Goal: Task Accomplishment & Management: Manage account settings

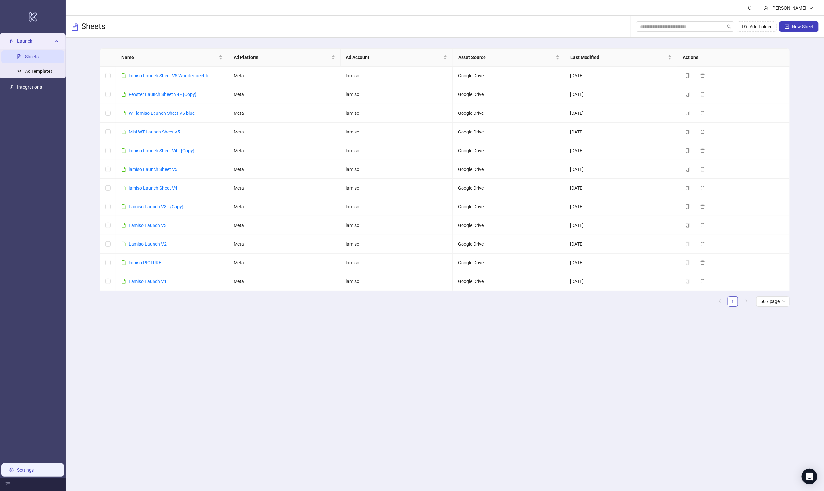
click at [22, 468] on link "Settings" at bounding box center [25, 470] width 17 height 5
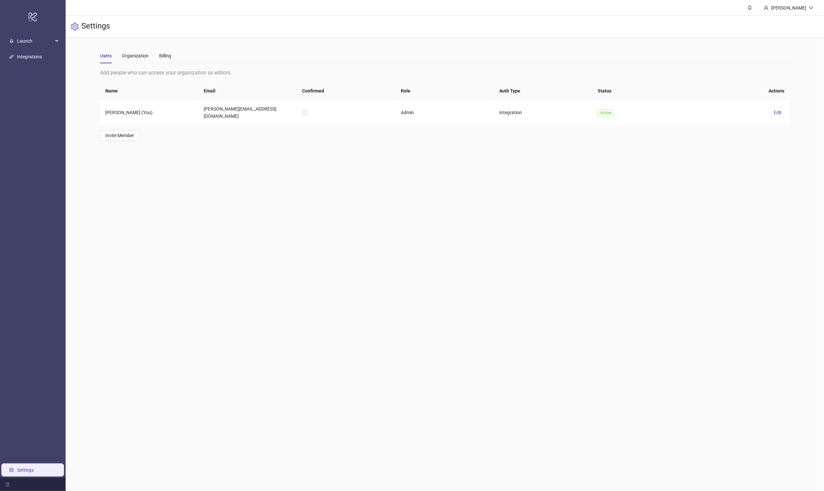
click at [157, 52] on div "Users Organization Billing" at bounding box center [135, 55] width 71 height 15
click at [166, 52] on div "Billing" at bounding box center [165, 55] width 12 height 7
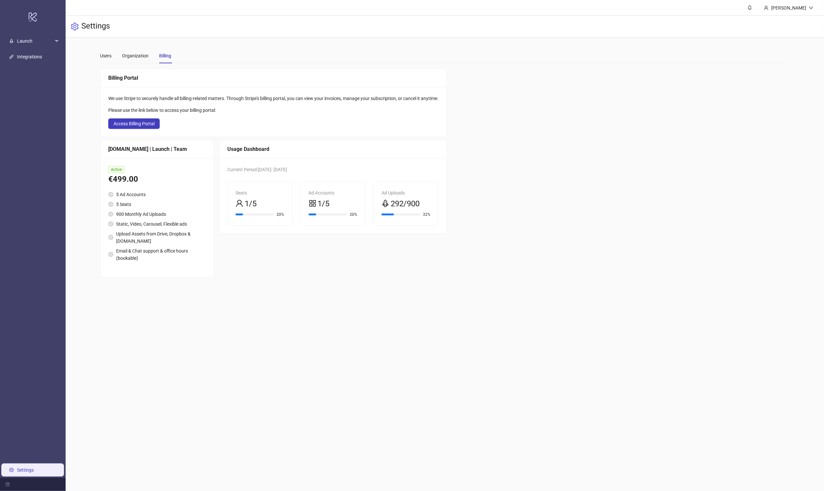
click at [394, 214] on div at bounding box center [388, 215] width 12 height 2
click at [132, 123] on span "Access Billing Portal" at bounding box center [134, 123] width 41 height 5
click at [414, 207] on span "292/900" at bounding box center [405, 204] width 29 height 12
click at [133, 58] on div "Organization" at bounding box center [135, 55] width 27 height 7
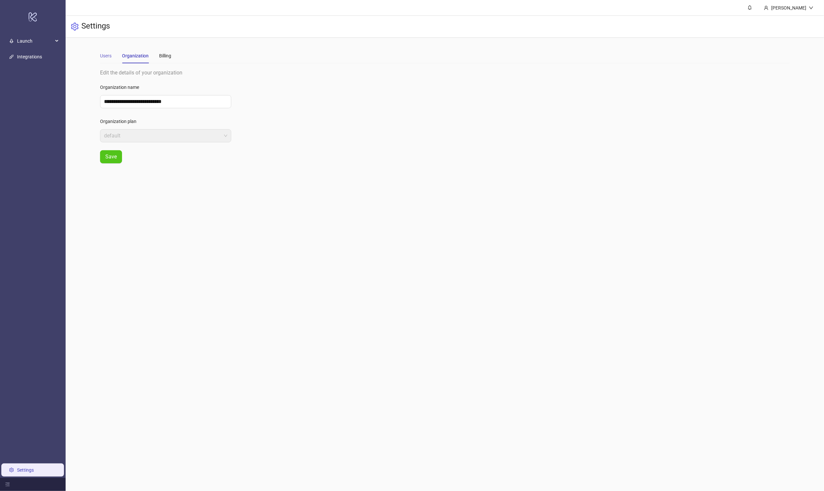
click at [104, 60] on div "Users" at bounding box center [105, 55] width 11 height 15
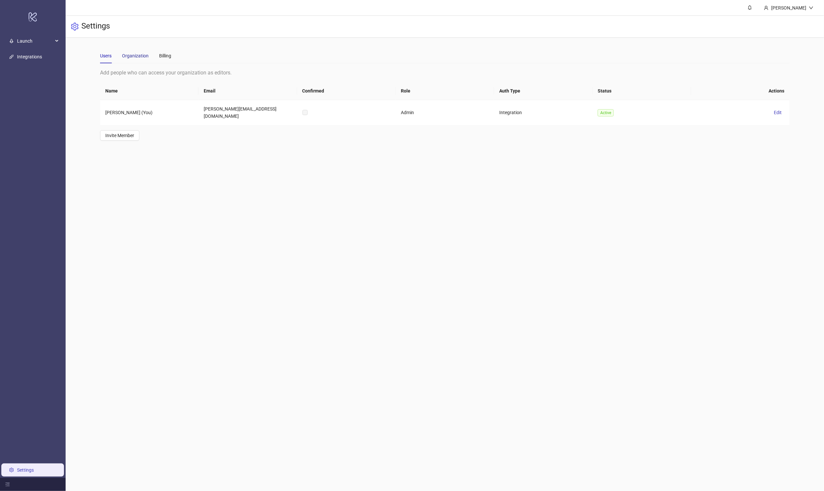
click at [134, 59] on div "Organization" at bounding box center [135, 55] width 27 height 7
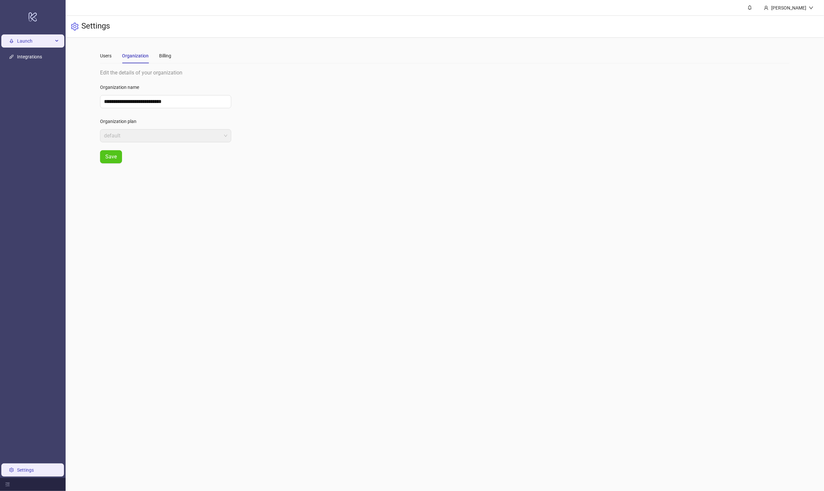
click at [16, 40] on div "Launch" at bounding box center [32, 41] width 63 height 13
